Goal: Task Accomplishment & Management: Use online tool/utility

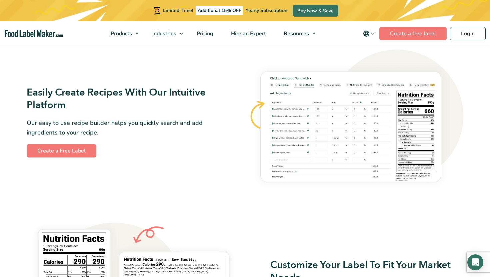
scroll to position [392, 0]
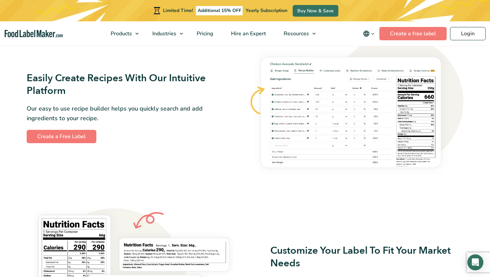
click at [309, 82] on img at bounding box center [356, 107] width 214 height 144
click at [41, 140] on link "Create a Free Label" at bounding box center [62, 136] width 70 height 13
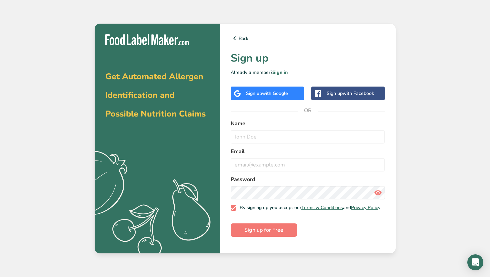
click at [414, 156] on div "Get Automated Allergen Identification and Possible Nutrition Claims .a{fill:#f5…" at bounding box center [245, 138] width 490 height 277
click at [235, 40] on icon at bounding box center [234, 38] width 8 height 12
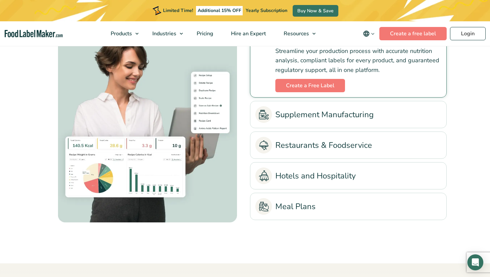
scroll to position [1453, 0]
